Goal: Transaction & Acquisition: Obtain resource

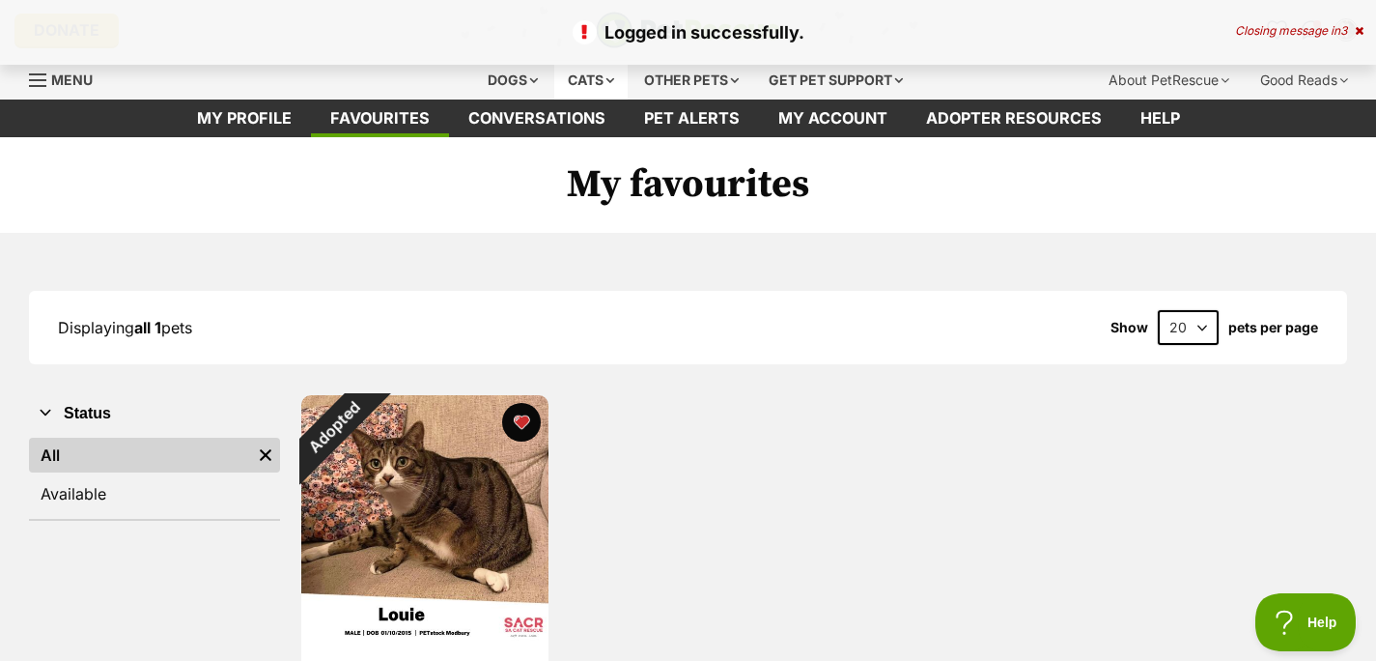
click at [554, 99] on div "Cats" at bounding box center [590, 80] width 73 height 39
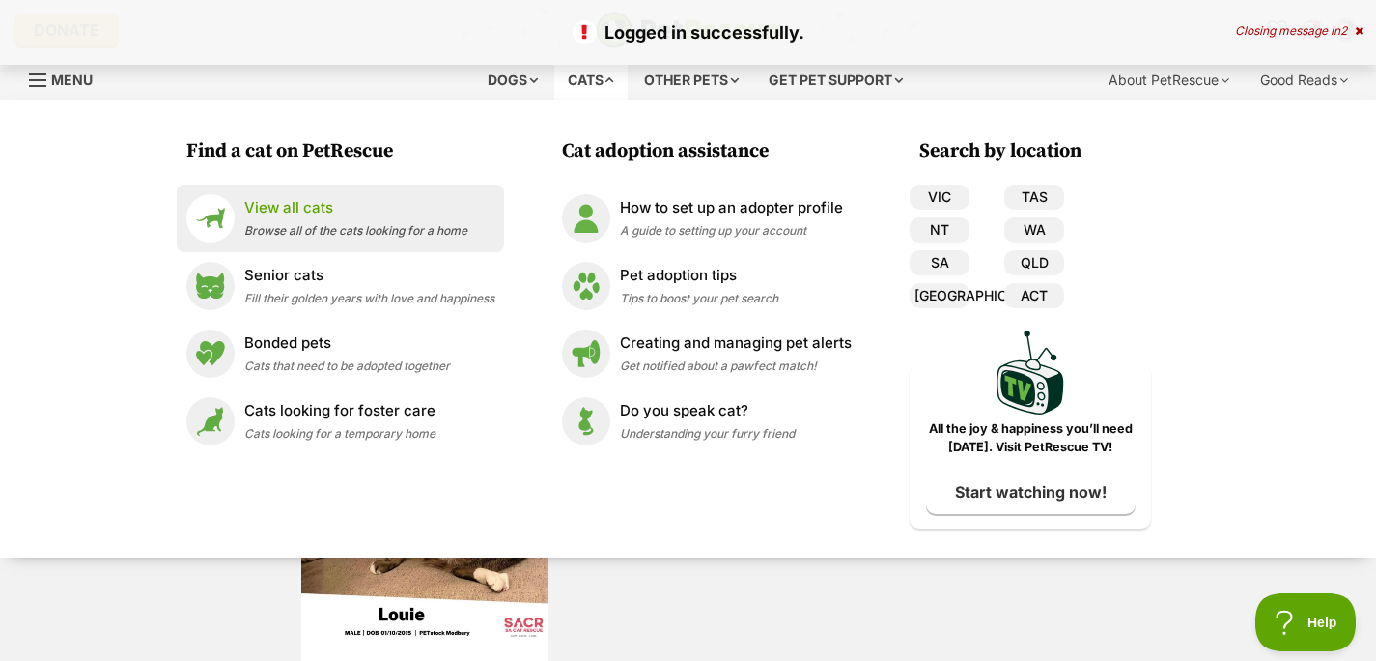
click at [286, 219] on p "View all cats" at bounding box center [355, 208] width 223 height 22
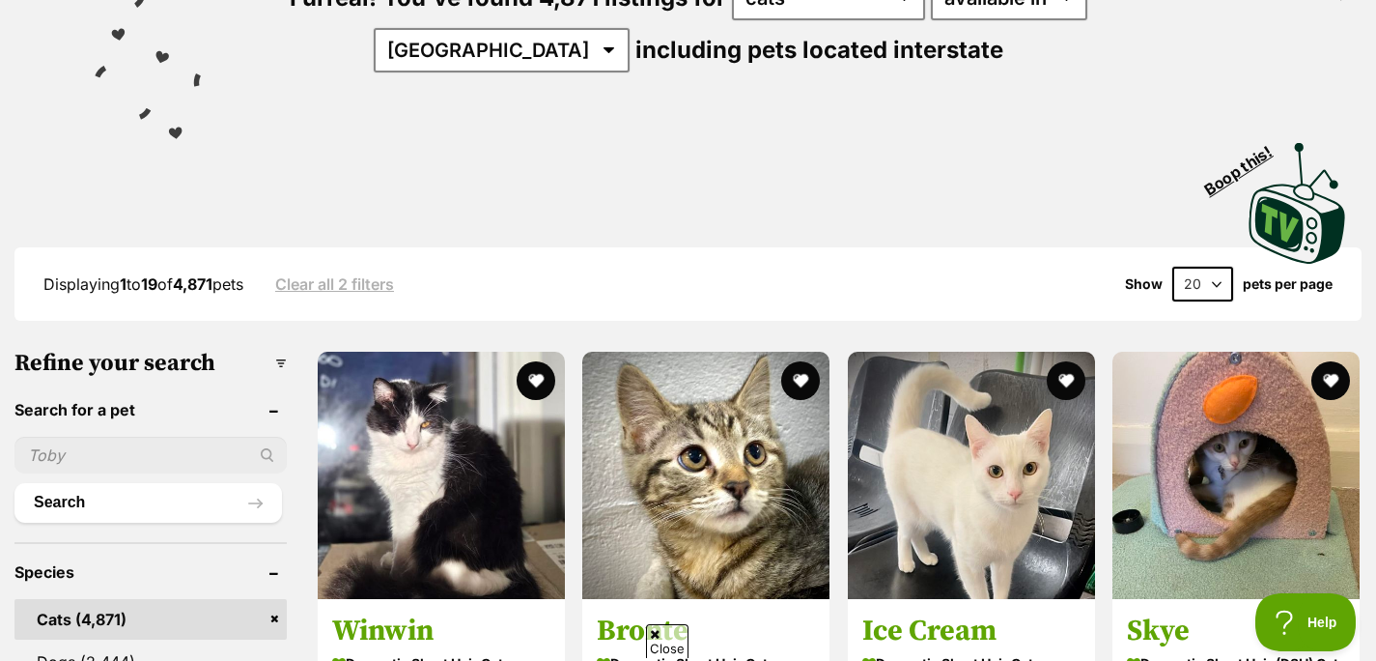
scroll to position [276, 0]
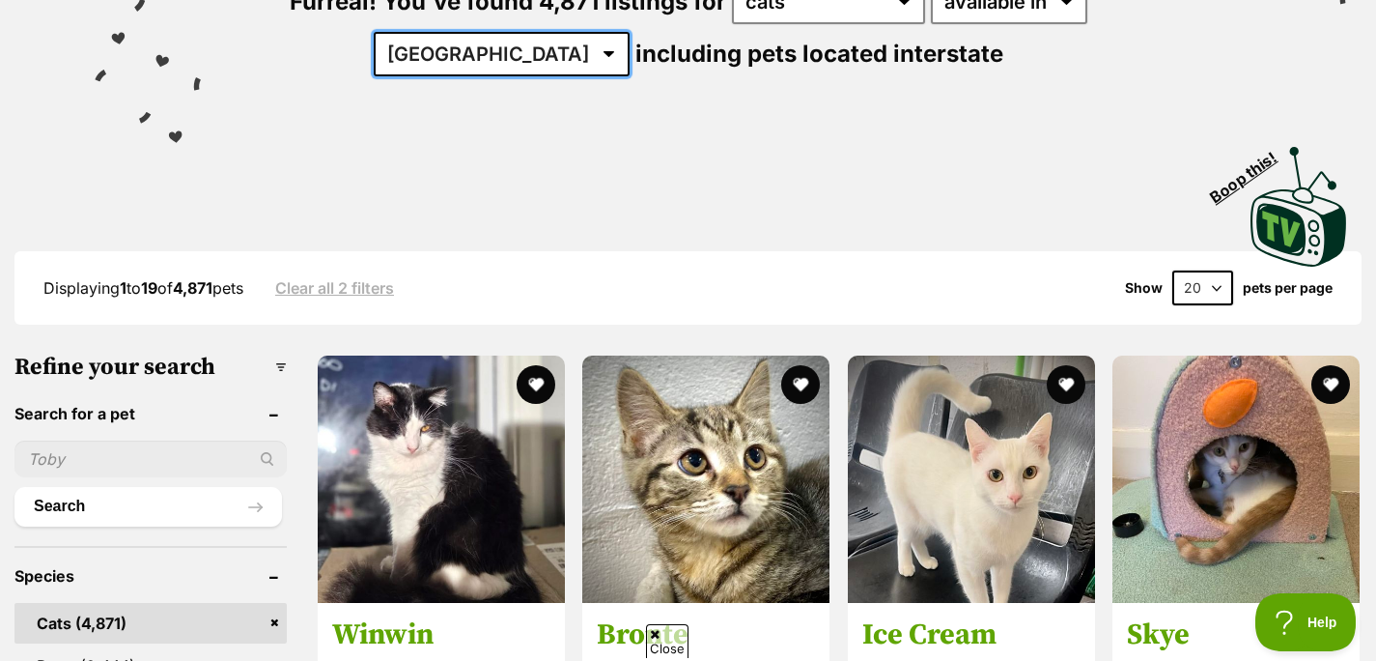
click at [571, 76] on select "Australia ACT NSW NT QLD SA TAS VIC WA" at bounding box center [502, 54] width 256 height 44
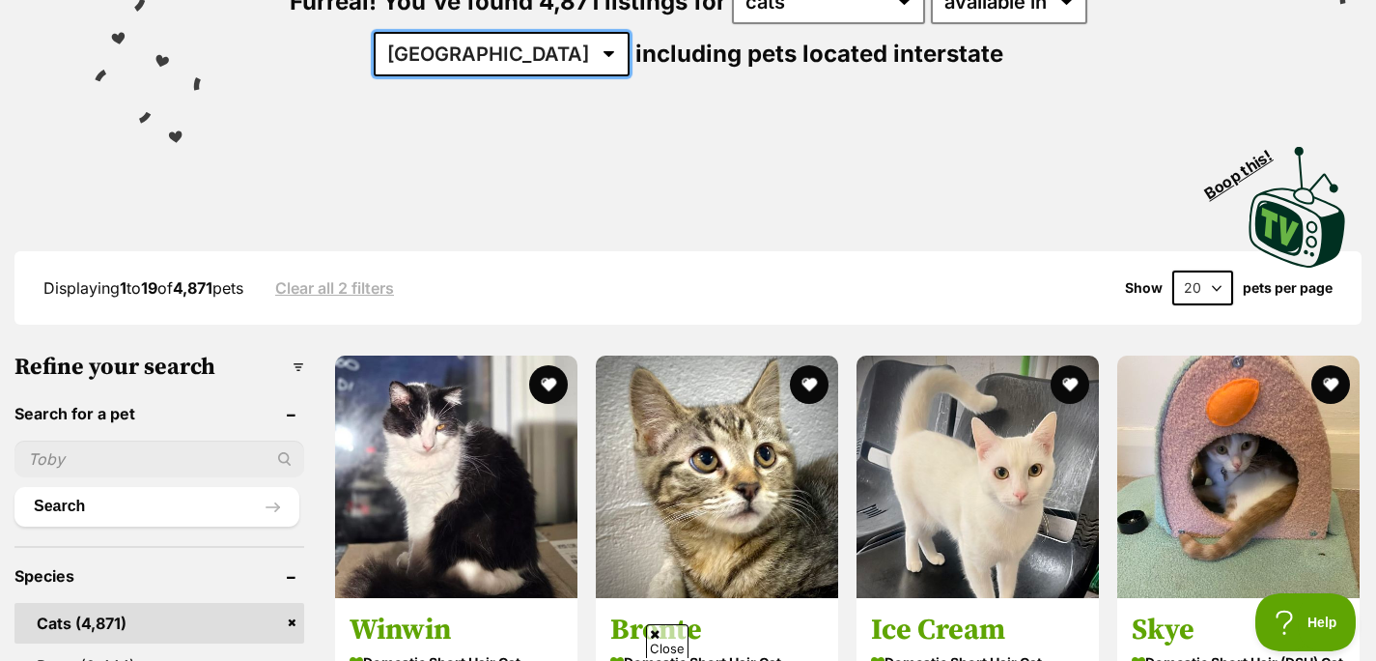
select select "SA"
click at [451, 76] on select "Australia ACT NSW NT QLD SA TAS VIC WA" at bounding box center [502, 54] width 256 height 44
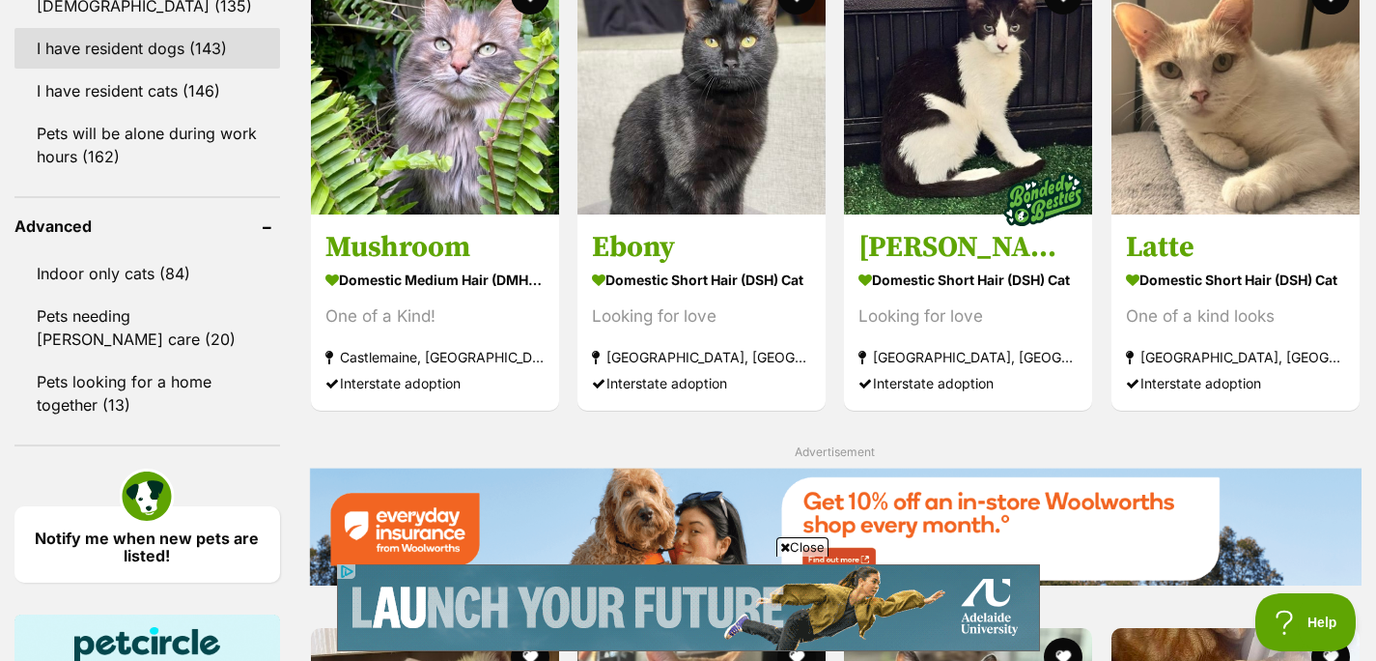
scroll to position [2393, 0]
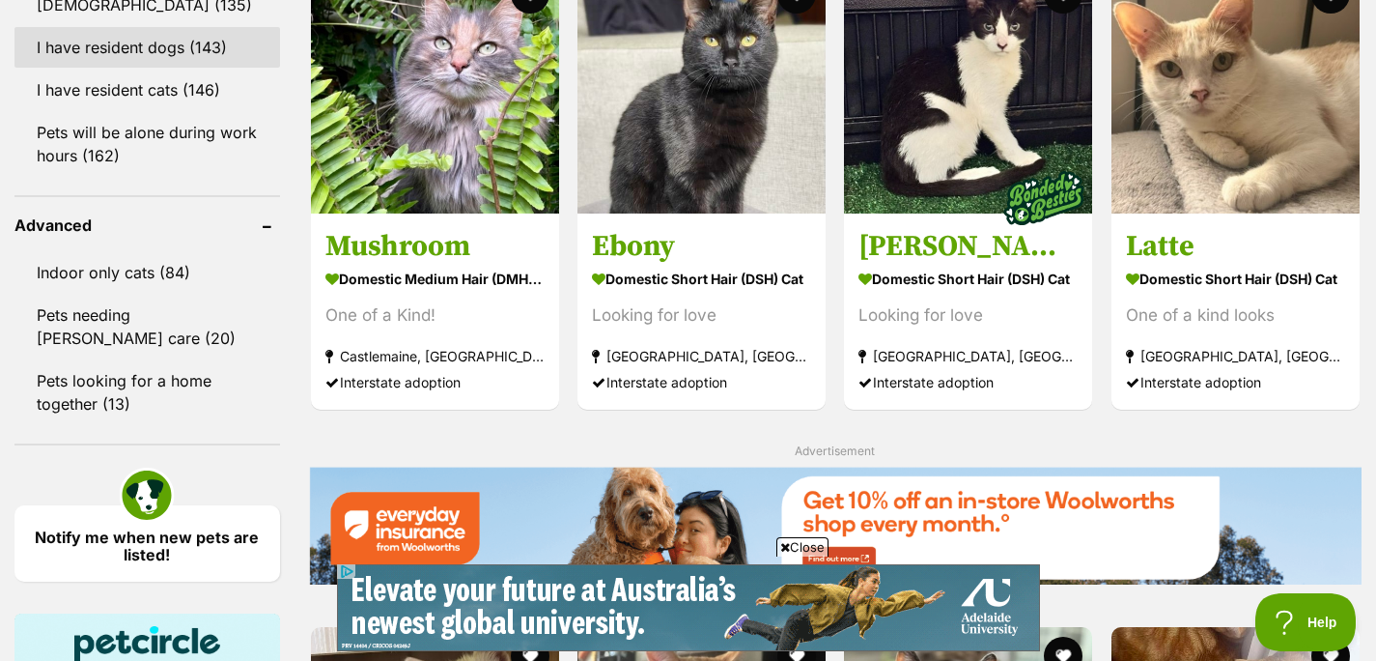
click at [154, 68] on link "I have resident dogs (143)" at bounding box center [147, 47] width 266 height 41
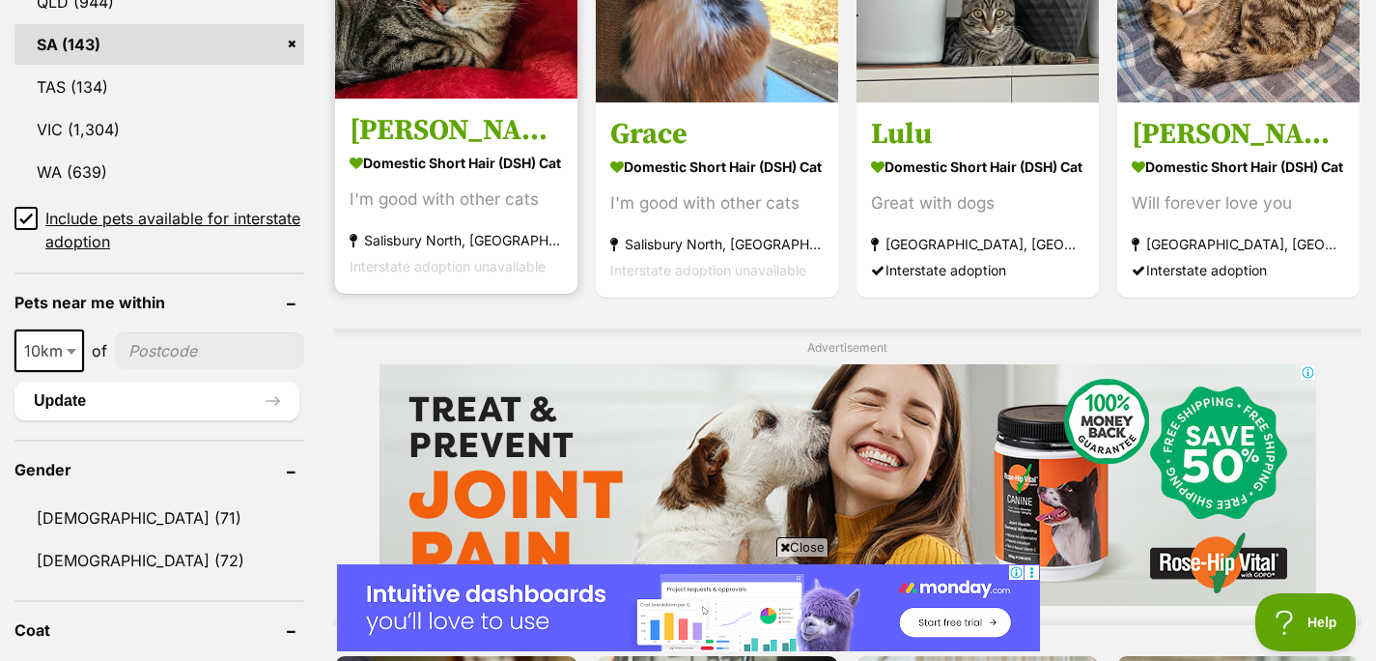
scroll to position [1368, 0]
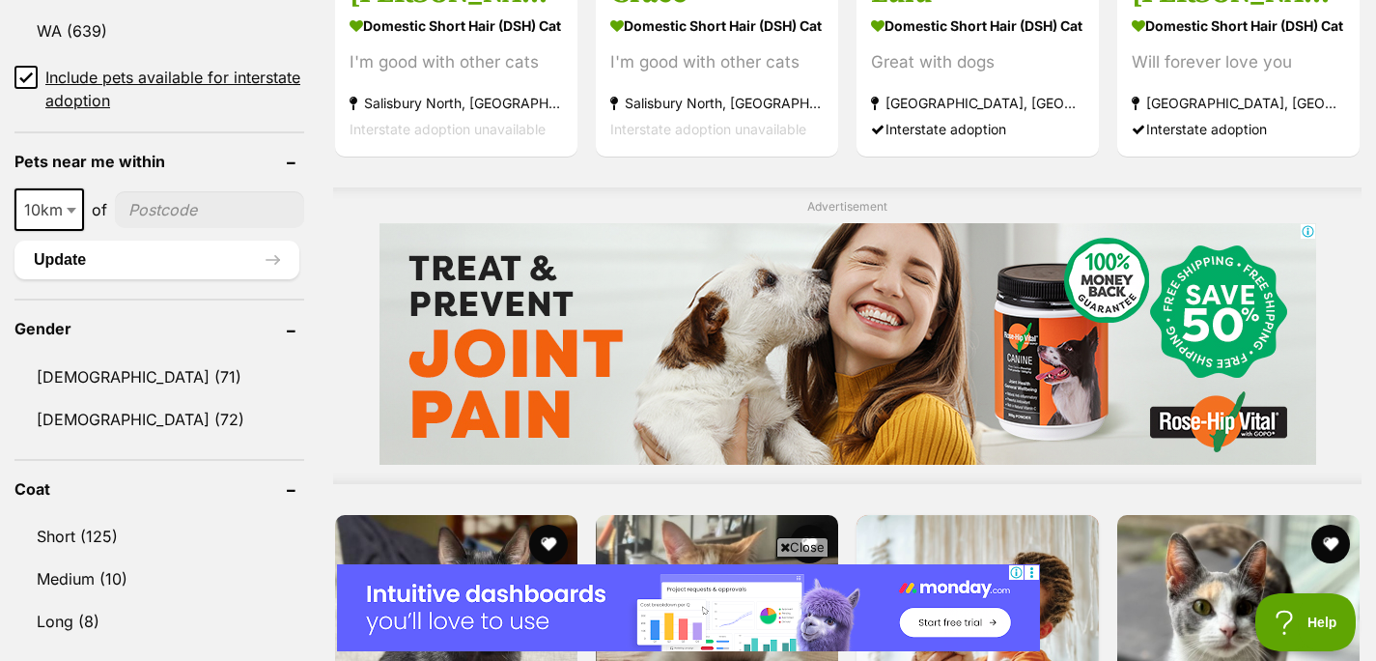
click at [24, 81] on icon at bounding box center [26, 76] width 12 height 9
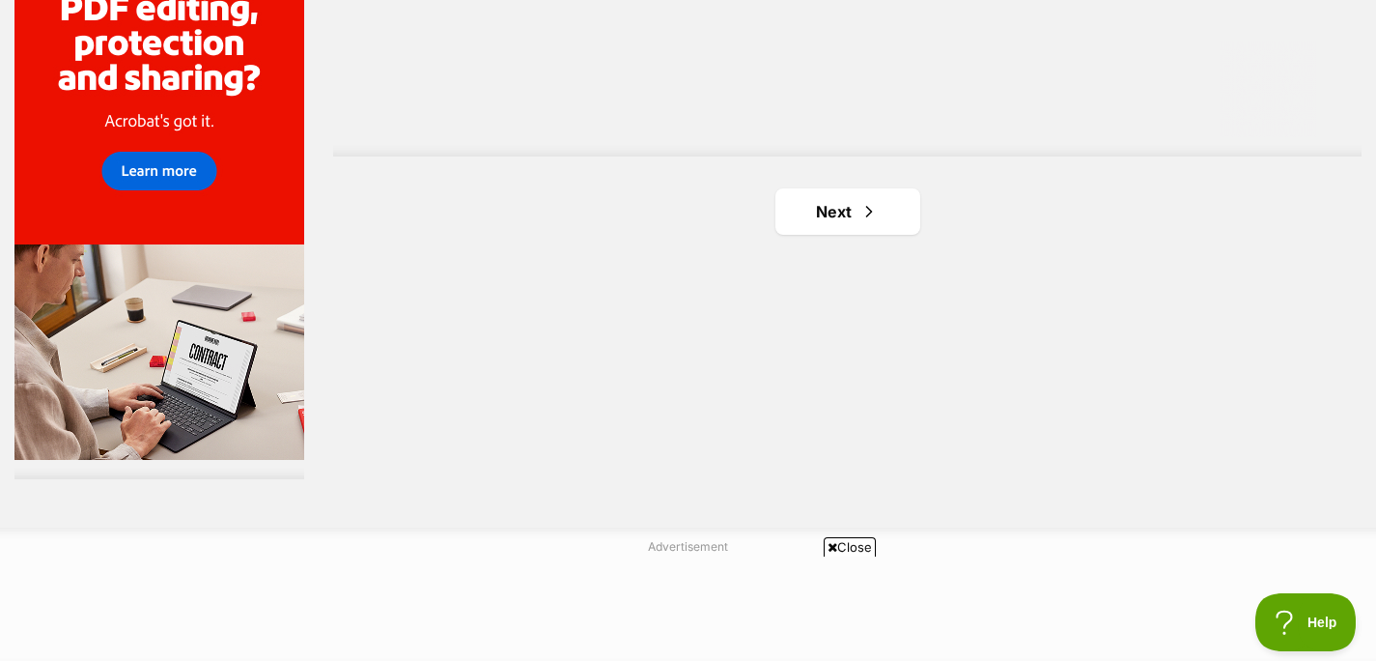
scroll to position [3616, 0]
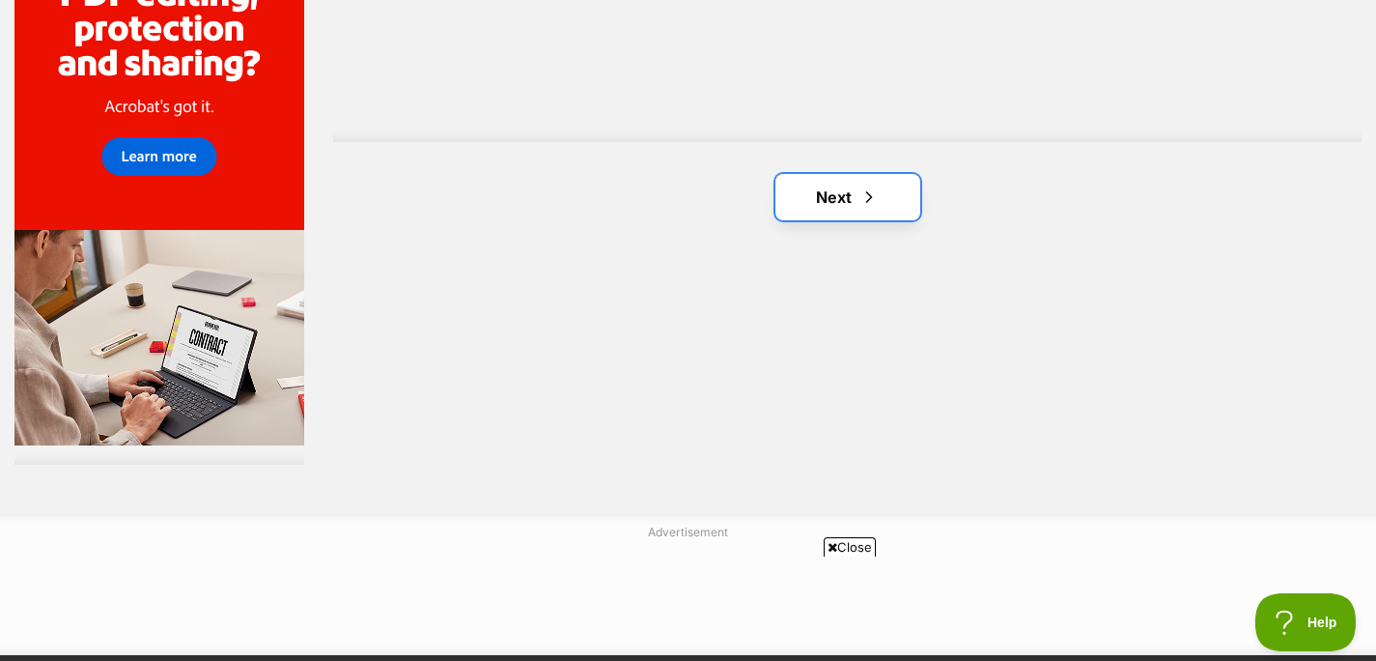
click at [861, 220] on link "Next" at bounding box center [847, 197] width 145 height 46
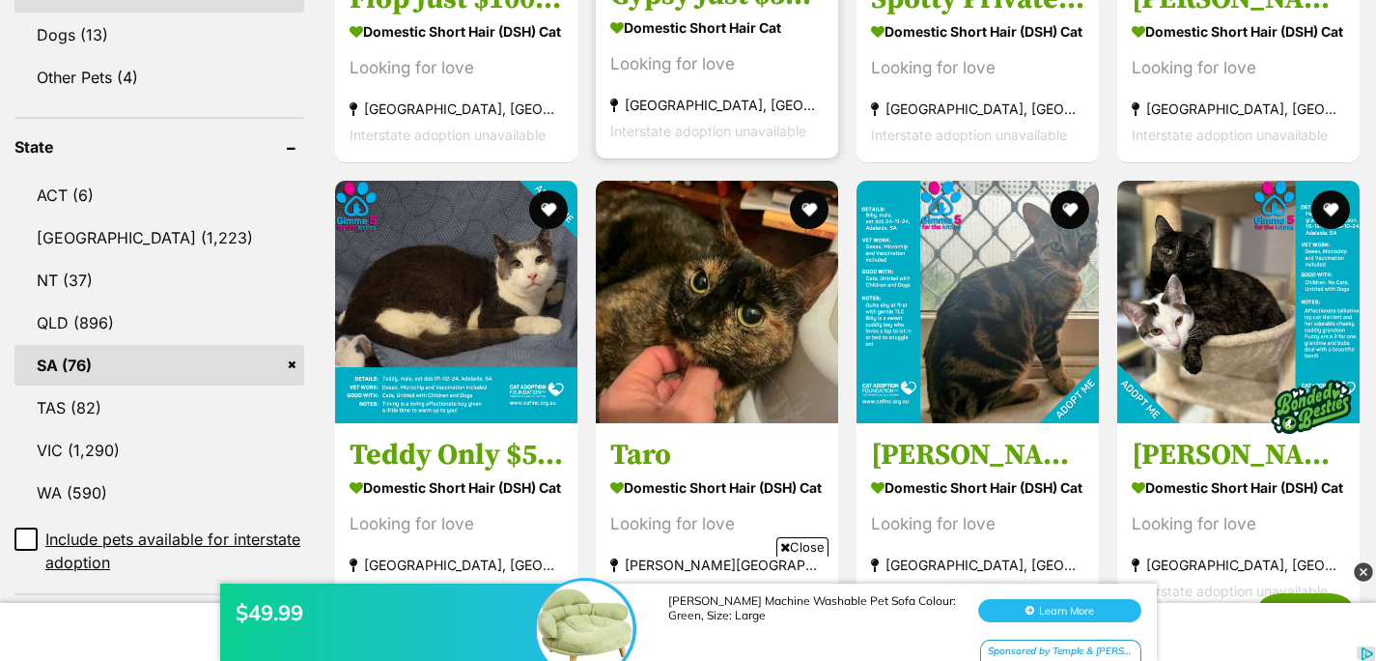
scroll to position [1178, 0]
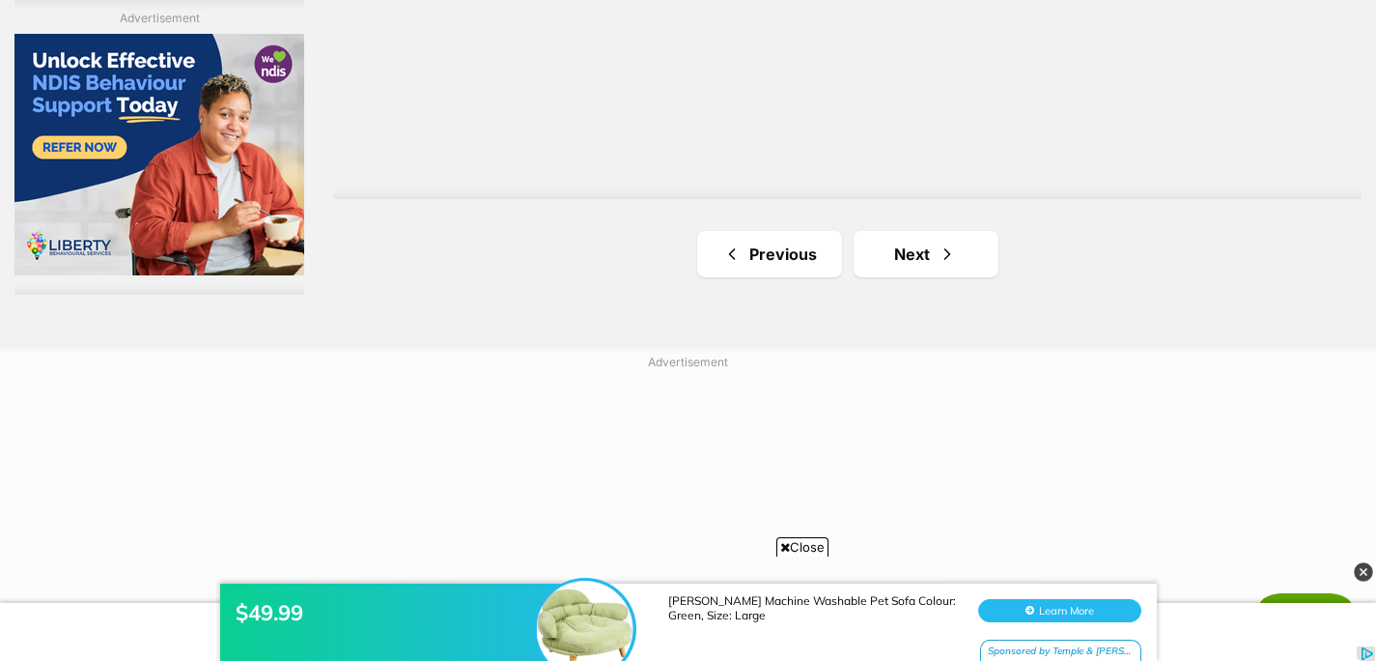
scroll to position [3869, 0]
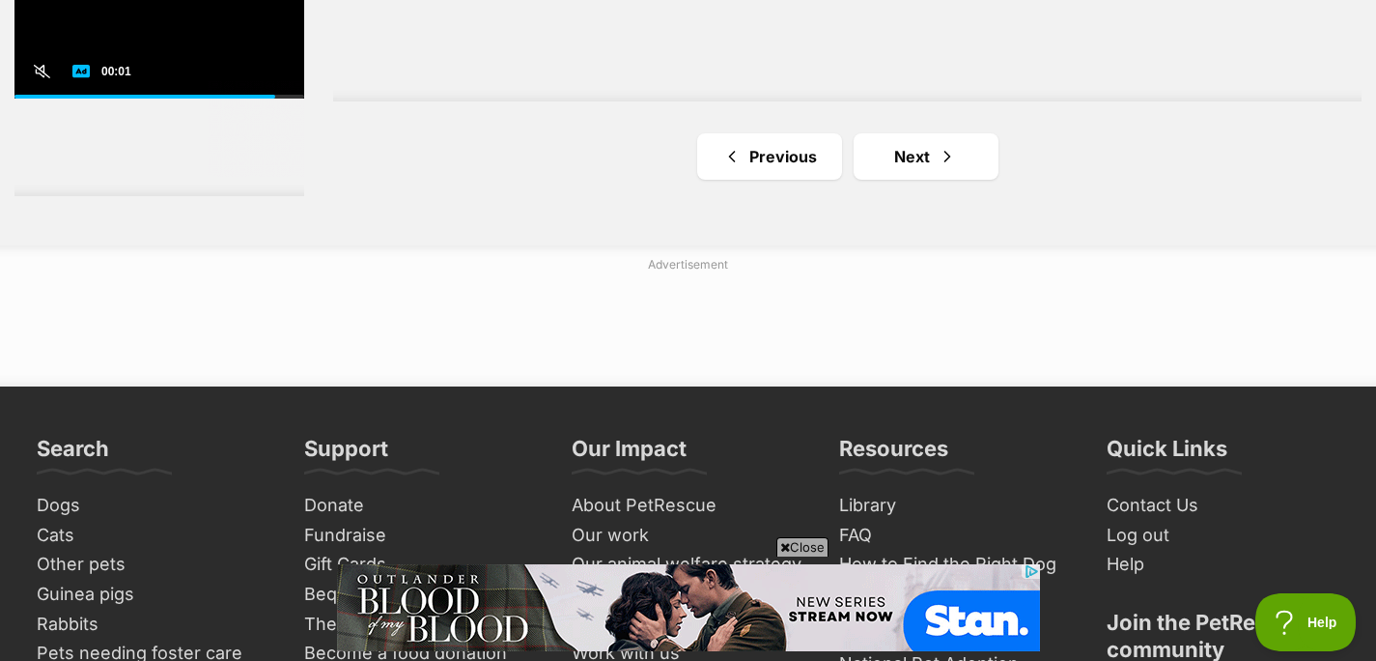
scroll to position [4075, 0]
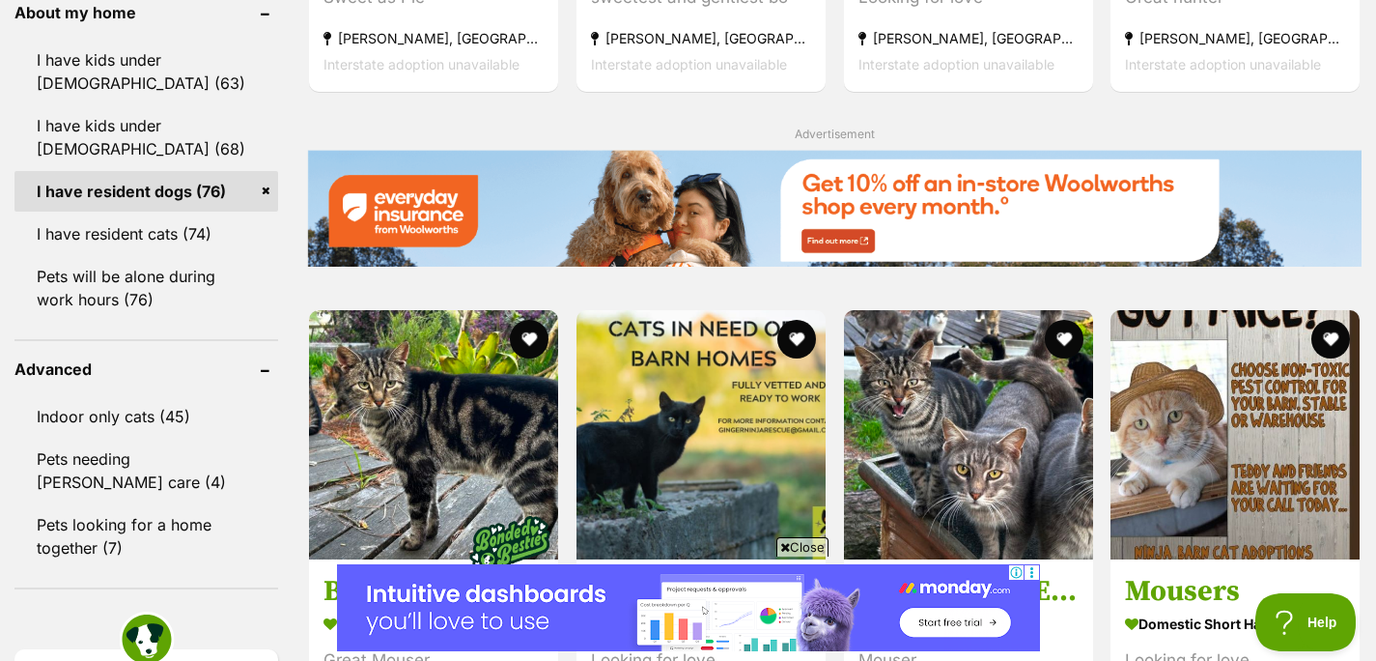
scroll to position [2242, 0]
